Goal: Communication & Community: Answer question/provide support

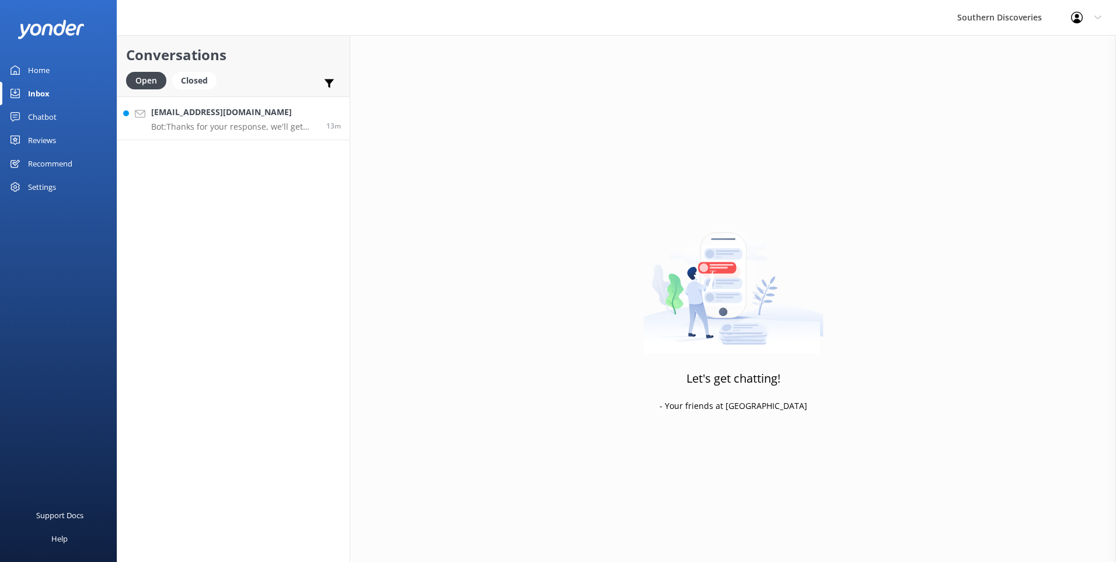
drag, startPoint x: 203, startPoint y: 116, endPoint x: 214, endPoint y: 116, distance: 11.7
click at [204, 115] on h4 "Sariwanlee@gmail.com" at bounding box center [234, 112] width 166 height 13
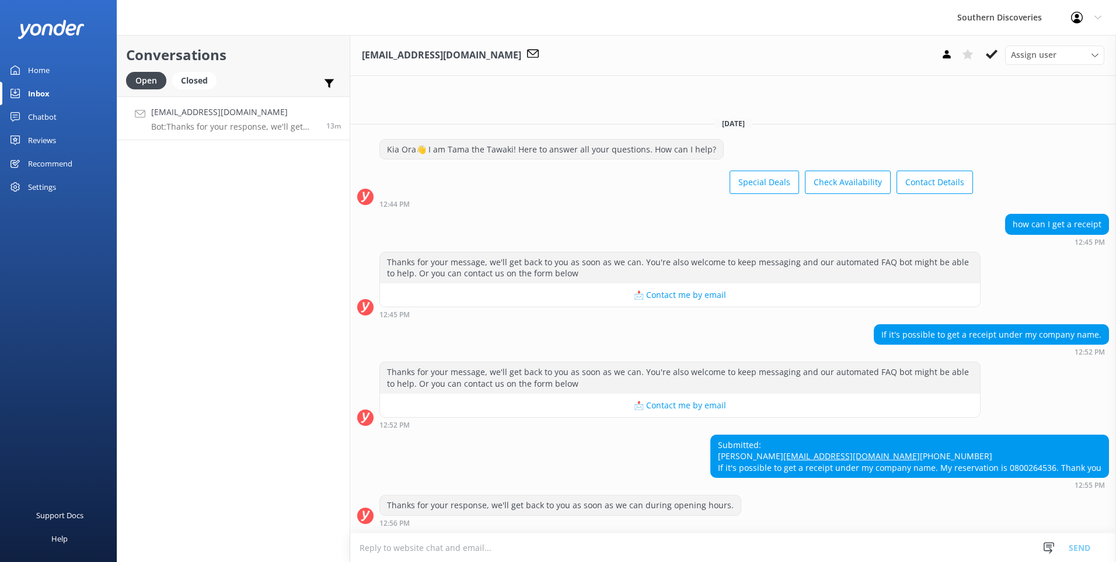
click at [599, 546] on textarea at bounding box center [733, 547] width 766 height 29
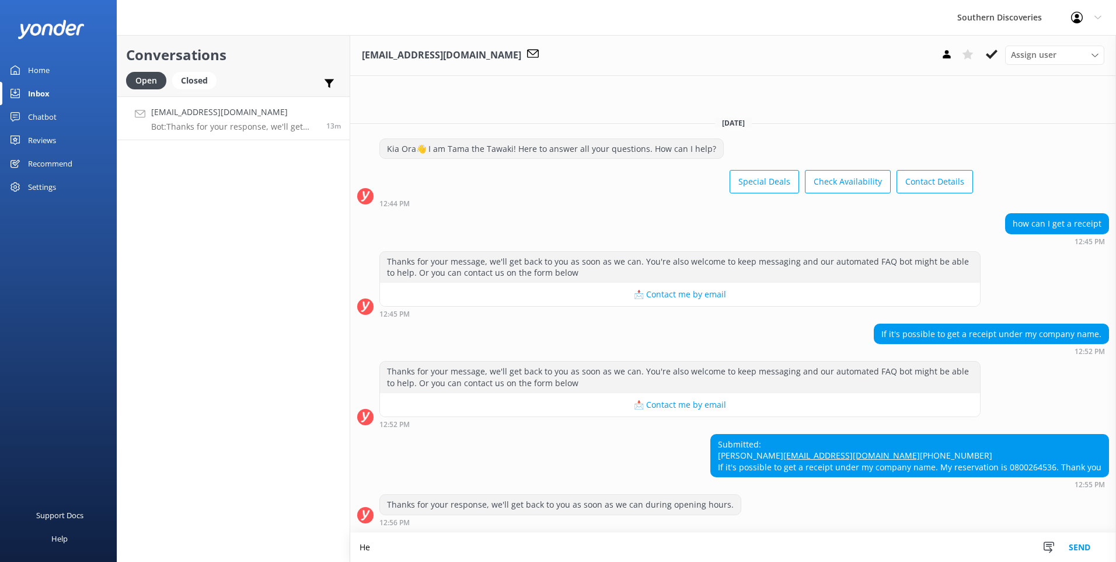
type textarea "H"
type textarea "K"
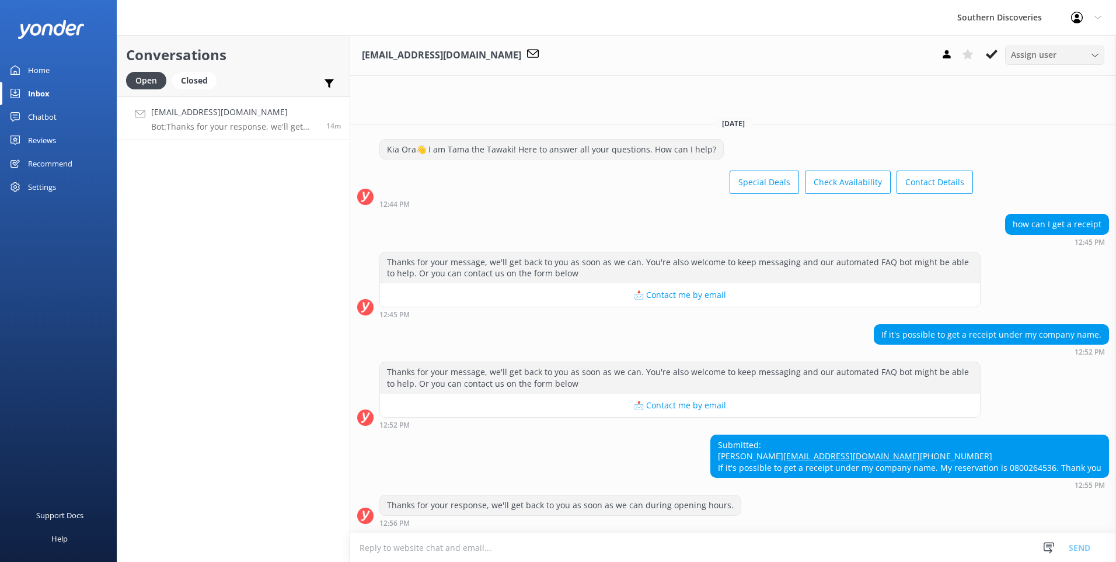
click at [1022, 55] on span "Assign user" at bounding box center [1034, 54] width 46 height 13
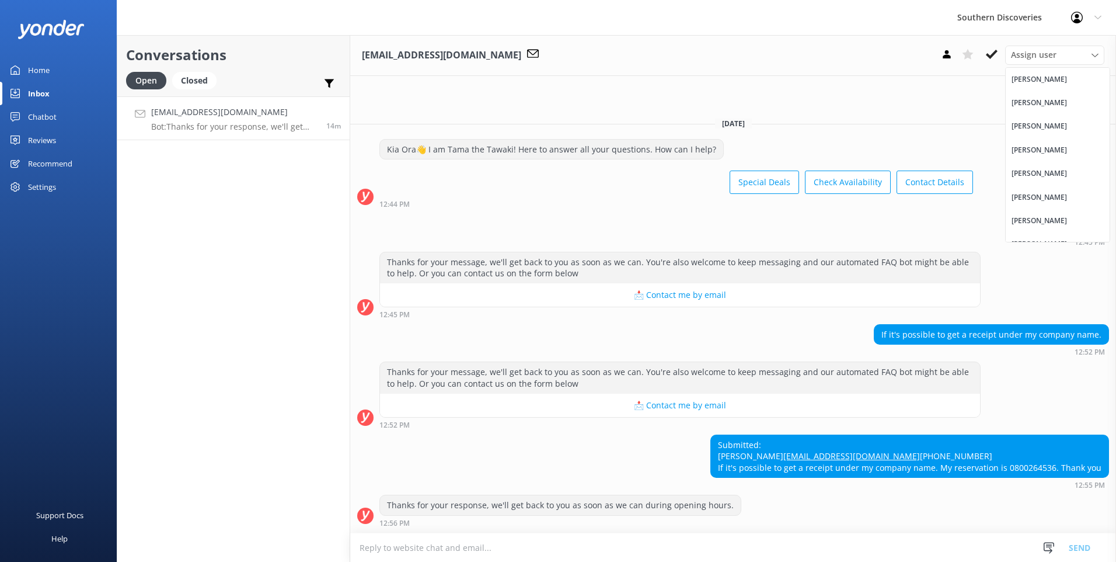
click at [1033, 100] on div "Puhi Solomon" at bounding box center [1039, 103] width 55 height 12
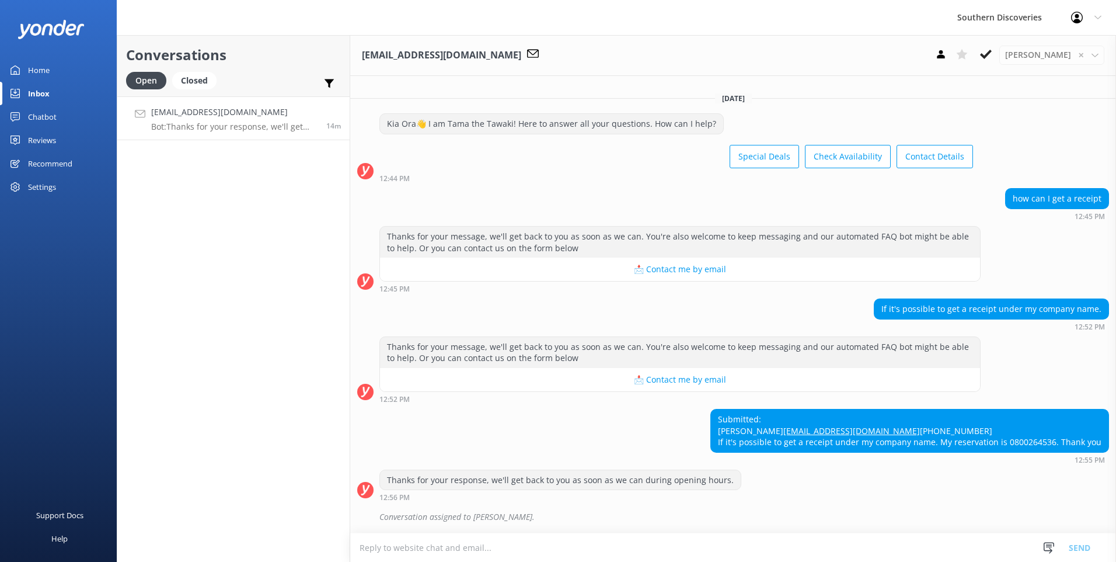
scroll to position [16, 0]
click at [1079, 54] on span "✕" at bounding box center [1081, 55] width 6 height 11
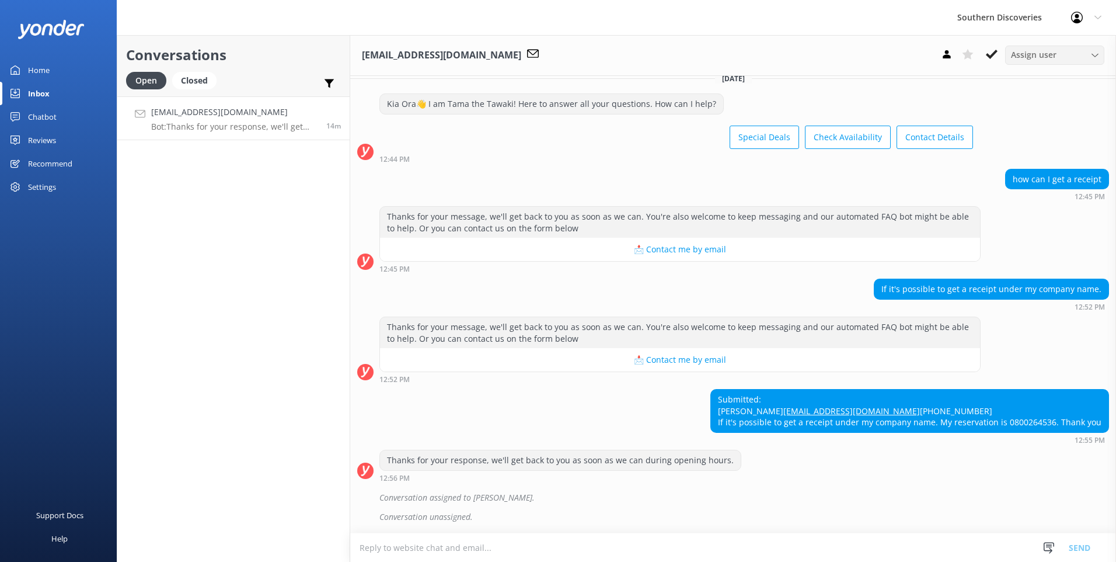
scroll to position [36, 0]
click at [491, 548] on textarea at bounding box center [733, 547] width 766 height 29
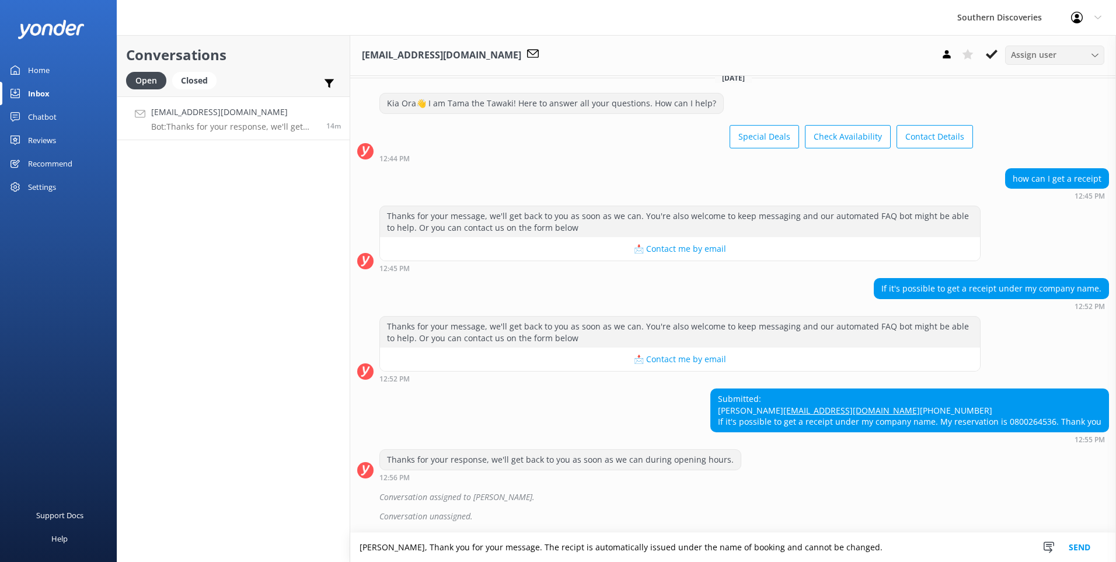
drag, startPoint x: 527, startPoint y: 553, endPoint x: 535, endPoint y: 544, distance: 11.6
click at [863, 550] on textarea "Kia Ora, Thank you for your message. The receipt is automatically issued under …" at bounding box center [733, 546] width 766 height 29
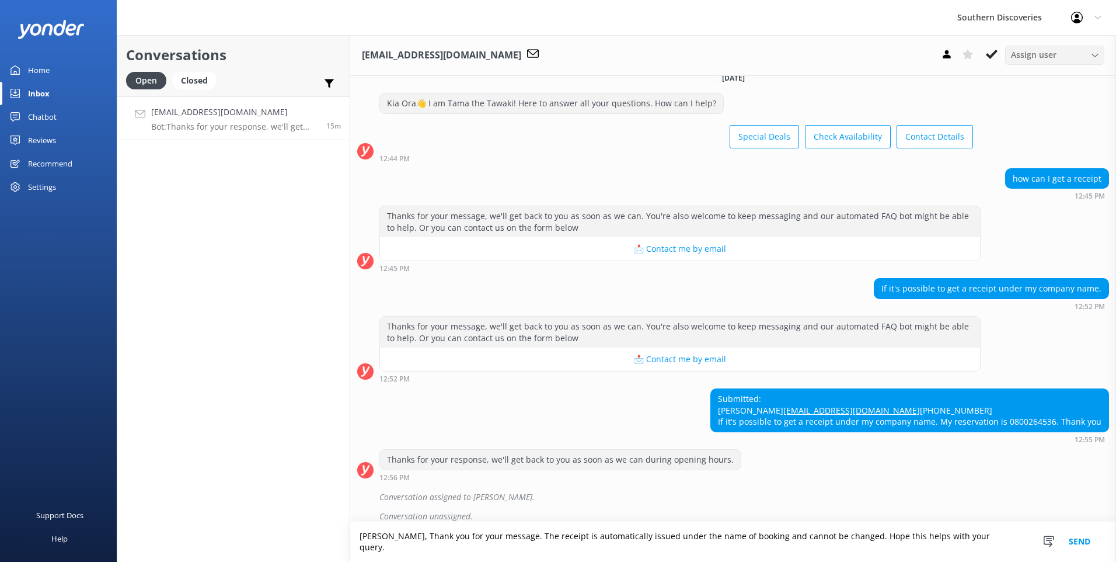
type textarea "Kia Ora, Thank you for your message. The receipt is automatically issued under …"
click at [1077, 545] on button "Send" at bounding box center [1080, 541] width 44 height 40
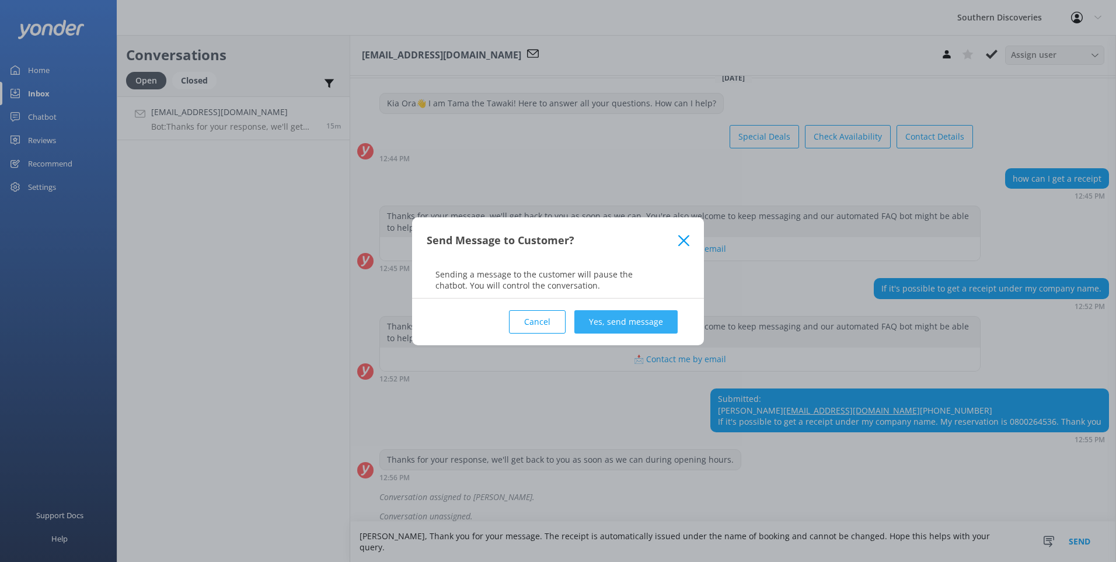
click at [649, 323] on button "Yes, send message" at bounding box center [625, 321] width 103 height 23
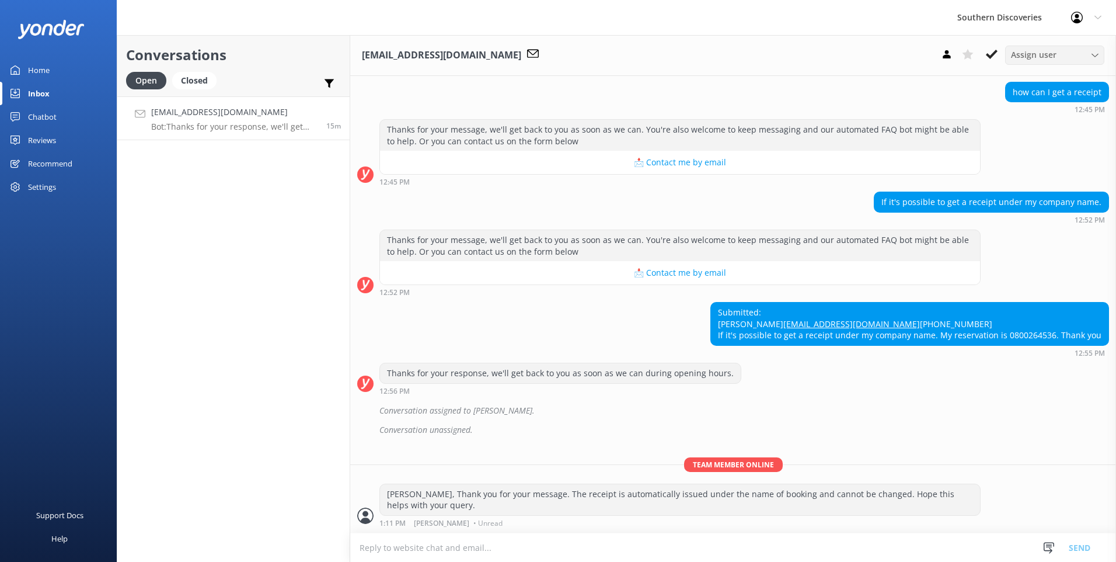
scroll to position [123, 0]
click at [992, 52] on icon at bounding box center [992, 54] width 12 height 12
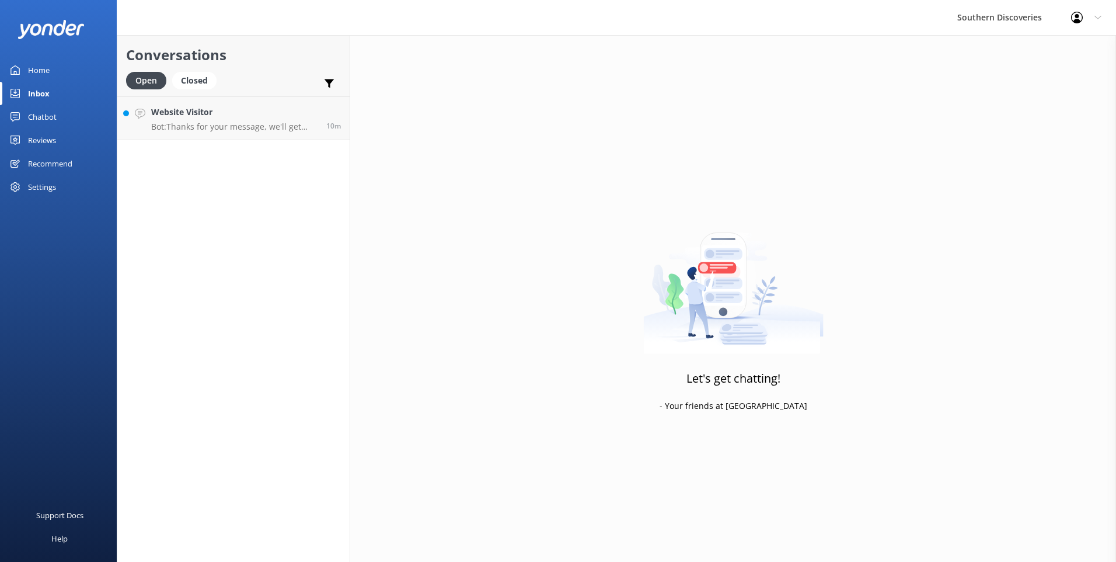
click at [215, 144] on div "Conversations Open Closed Important Assigned to me Unassigned Website Visitor B…" at bounding box center [234, 298] width 234 height 527
click at [228, 126] on p "Bot: Thanks for your message, we'll get back to you as soon as we can. You're a…" at bounding box center [234, 126] width 166 height 11
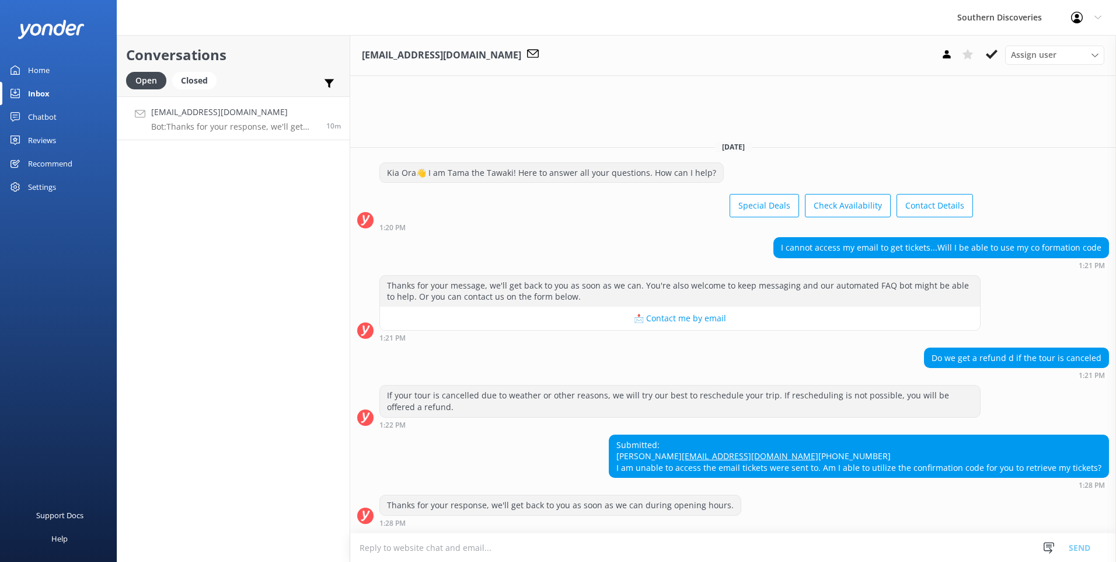
click at [487, 533] on form "Snippets Manage Save time responding and get consistent tone of response by cre…" at bounding box center [733, 546] width 766 height 29
click at [503, 549] on textarea at bounding box center [733, 547] width 766 height 29
click at [505, 521] on div "1:28 PM" at bounding box center [560, 522] width 362 height 8
click at [424, 555] on textarea at bounding box center [733, 547] width 766 height 29
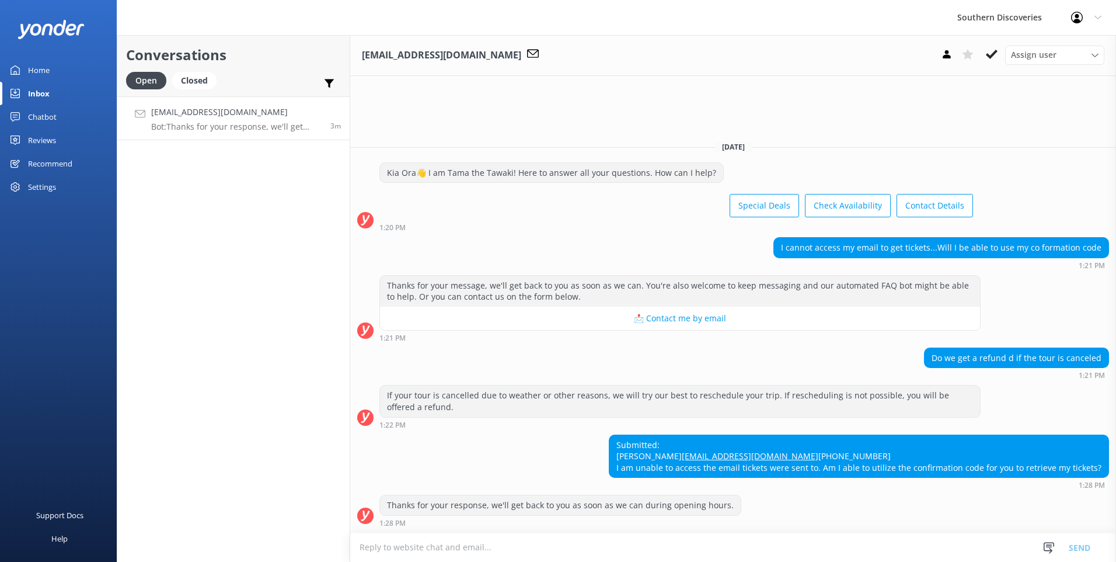
click at [424, 554] on textarea at bounding box center [733, 547] width 766 height 29
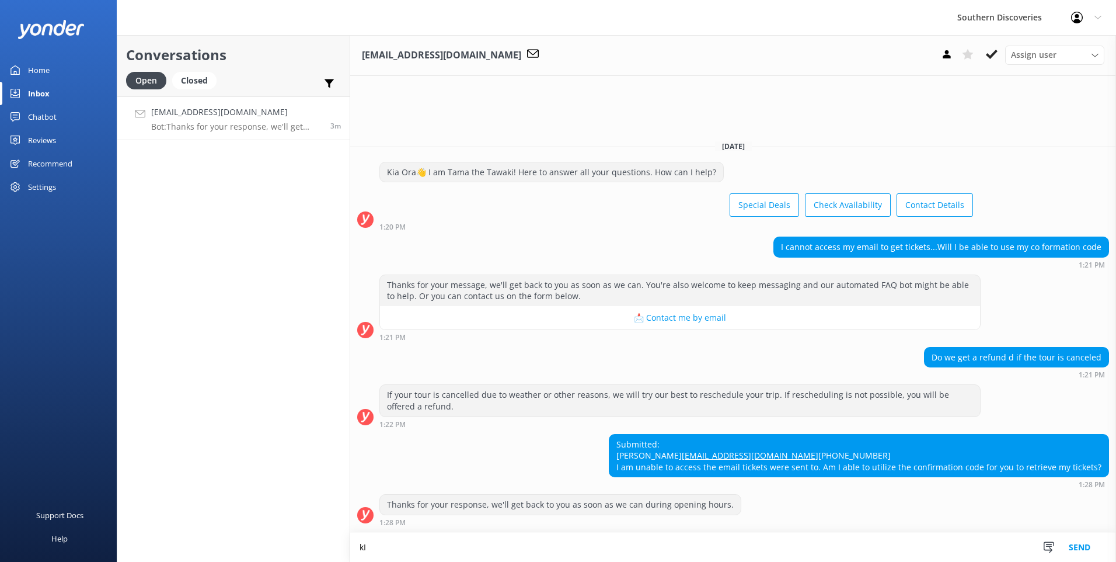
type textarea "k"
type textarea "Kia Ora, yes that is correct, we offer a full refund if the tour is cancelled d…"
click at [1079, 542] on button "Send" at bounding box center [1080, 546] width 44 height 29
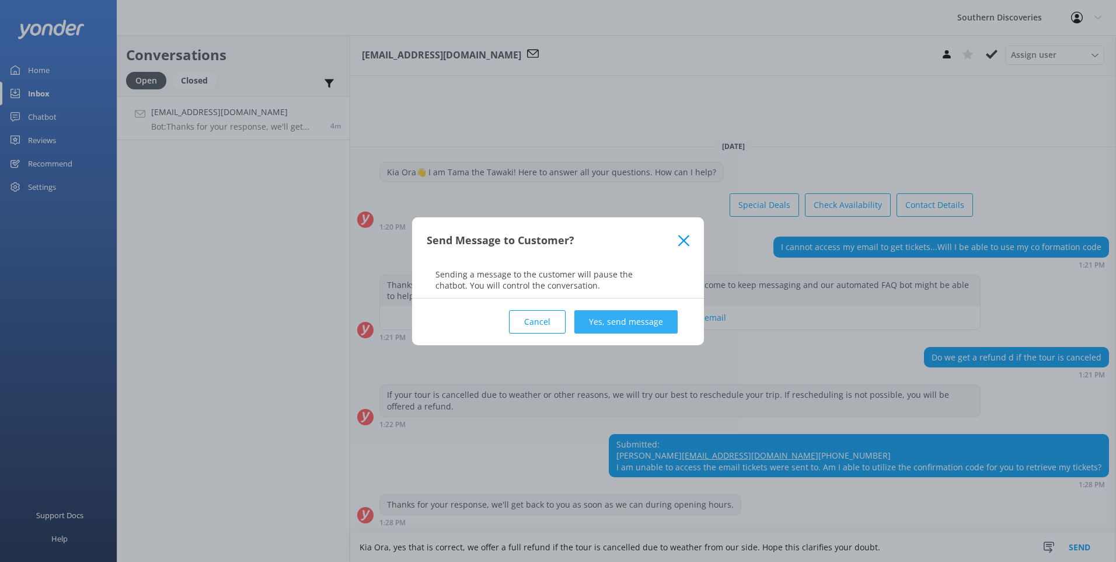
click at [661, 319] on button "Yes, send message" at bounding box center [625, 321] width 103 height 23
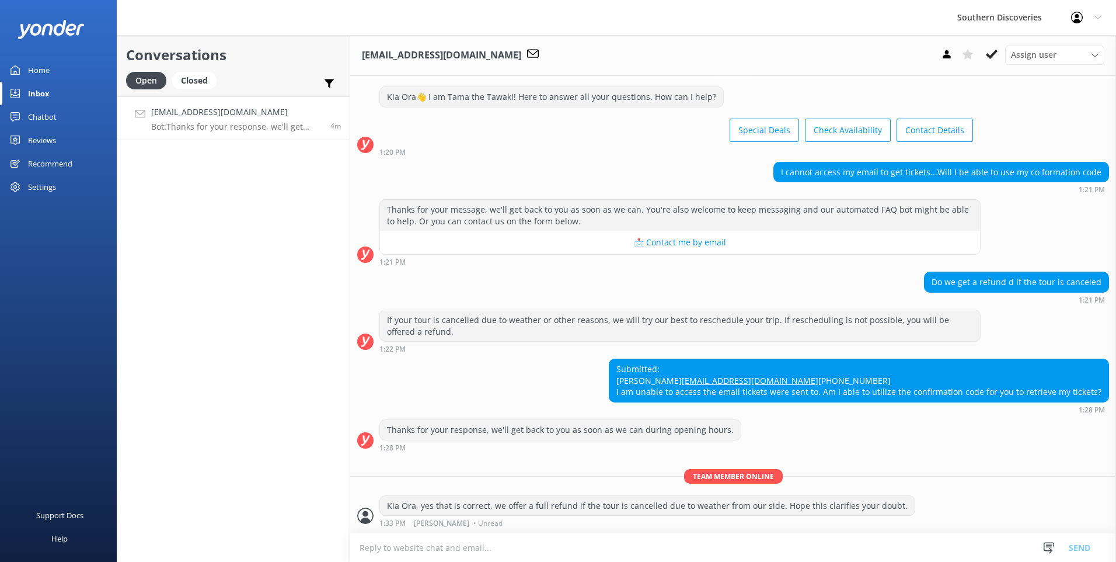
scroll to position [43, 0]
click at [992, 57] on use at bounding box center [992, 54] width 12 height 9
